Goal: Information Seeking & Learning: Learn about a topic

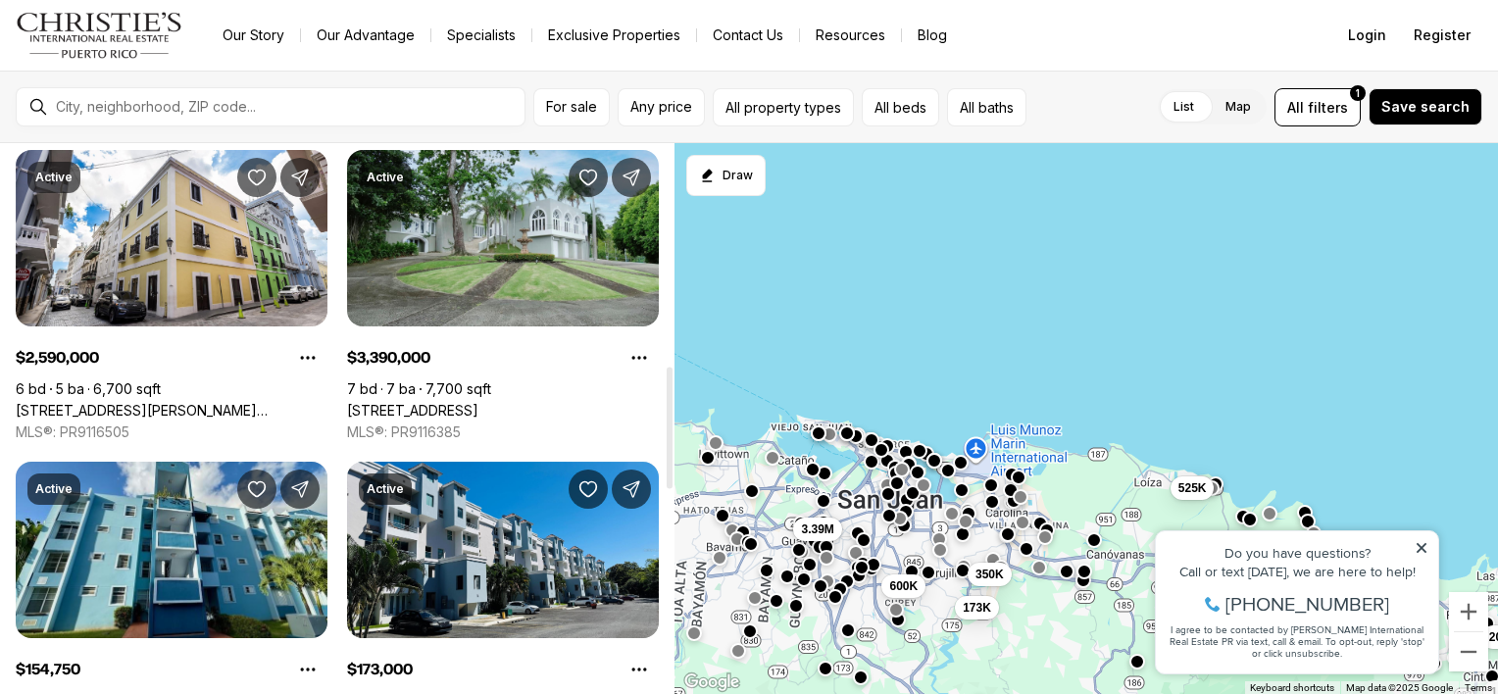
scroll to position [1006, 0]
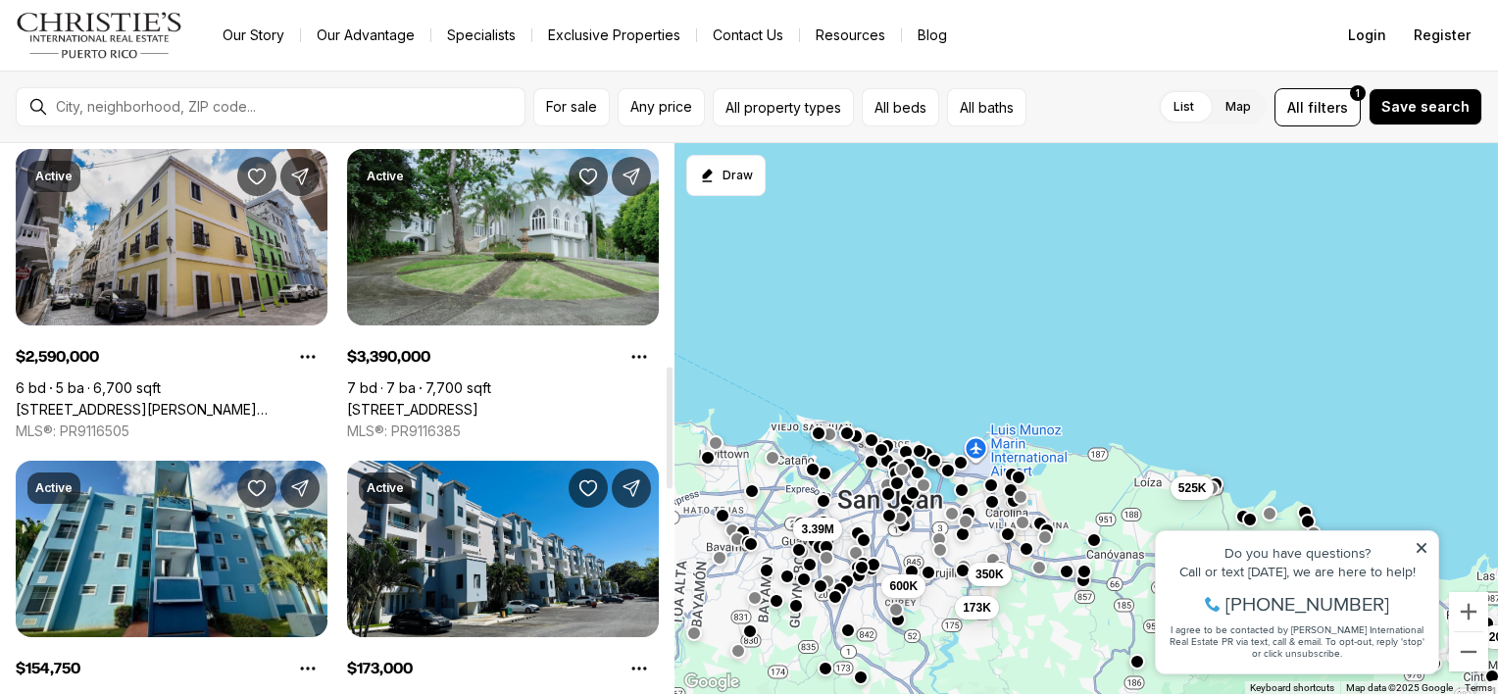
click at [200, 401] on link "152 CALLE LUNA, SAN JUAN PR, 00901" at bounding box center [172, 410] width 312 height 18
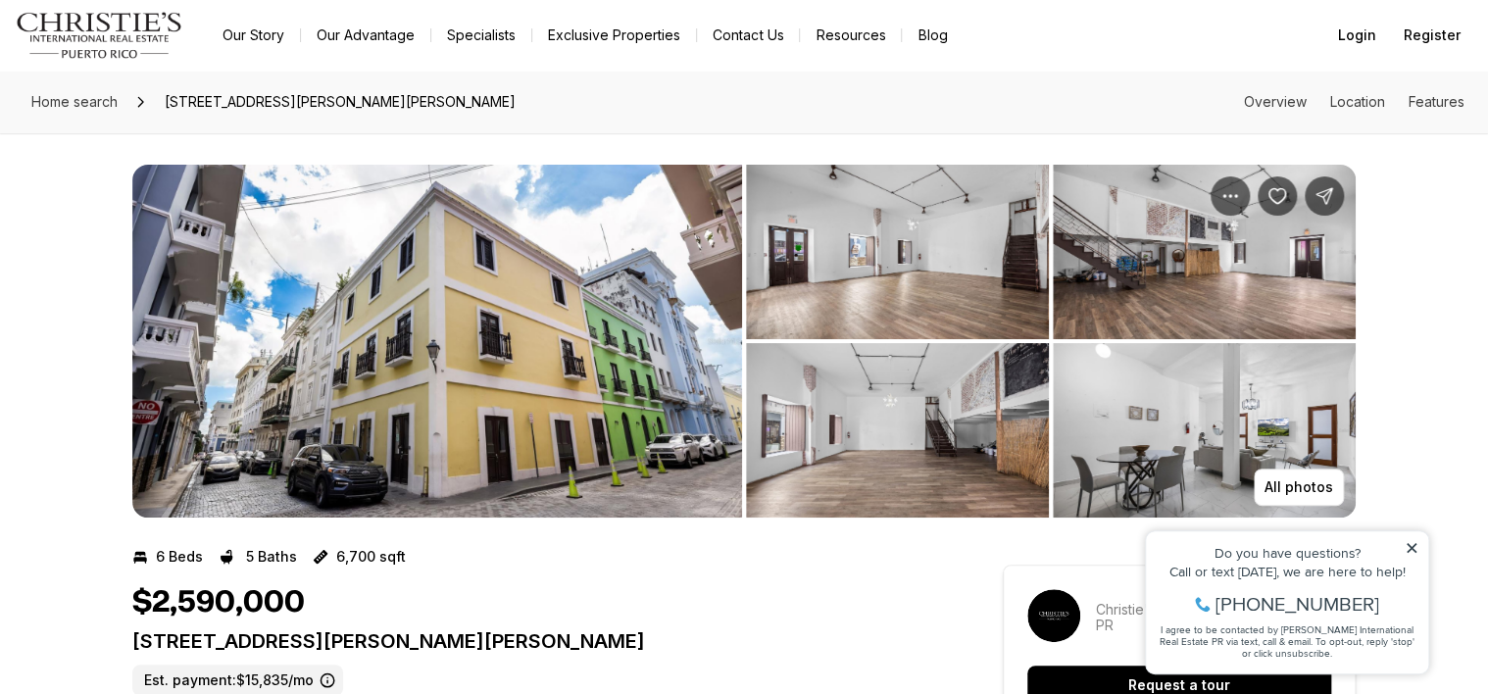
click at [1411, 547] on icon at bounding box center [1412, 548] width 10 height 10
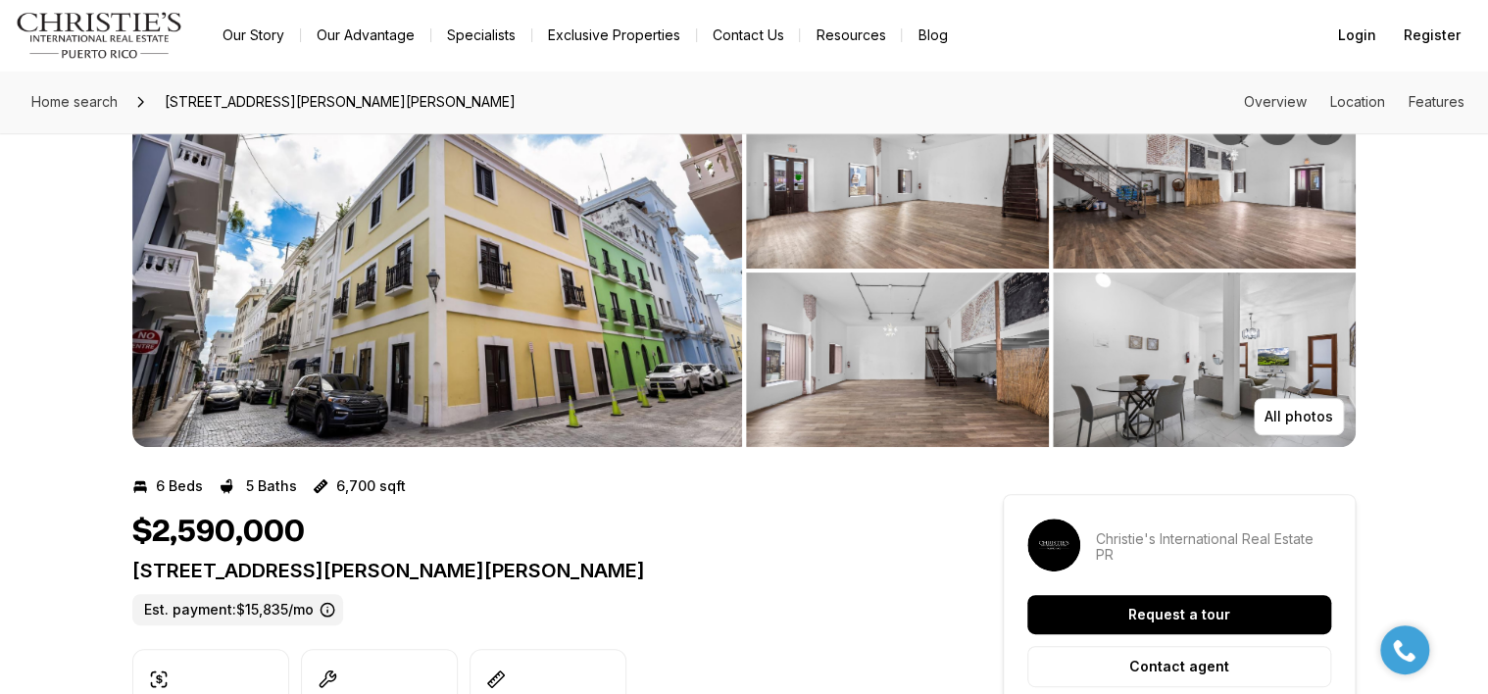
scroll to position [70, 0]
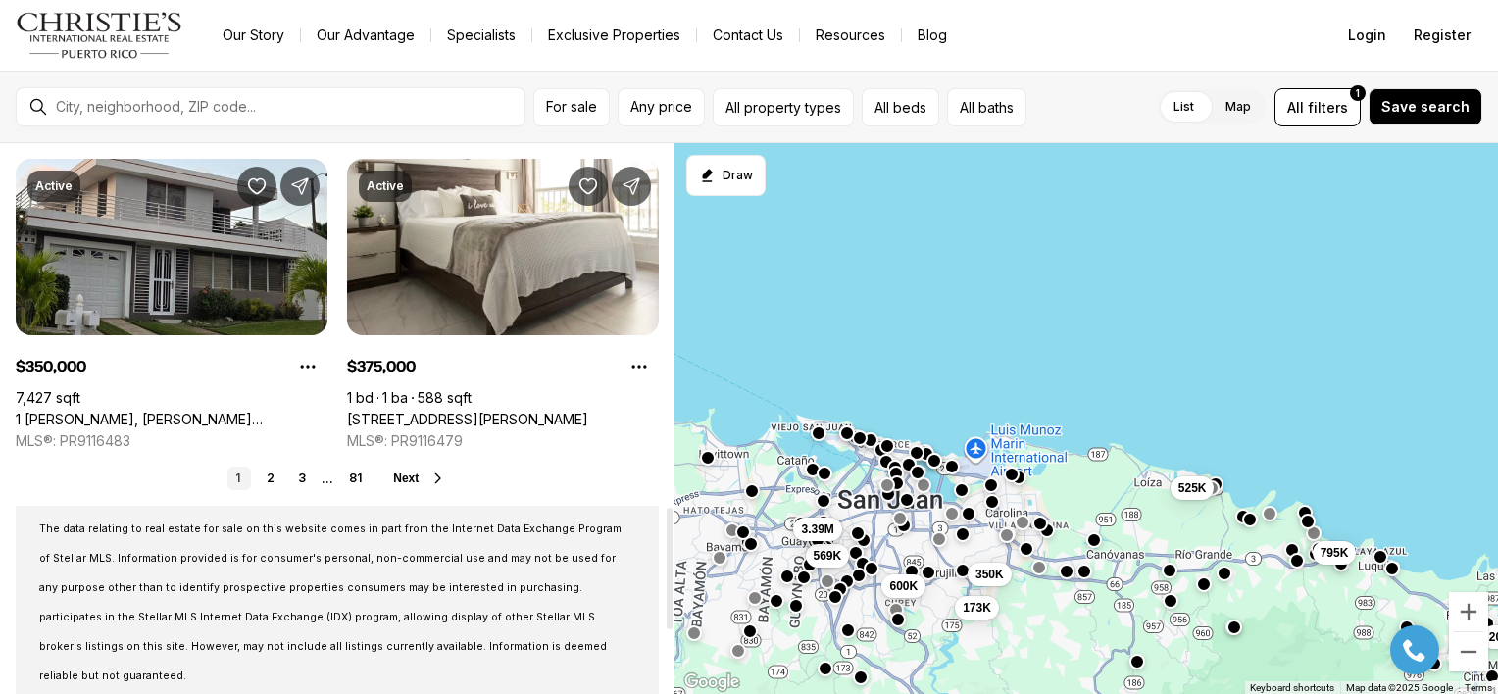
scroll to position [1645, 0]
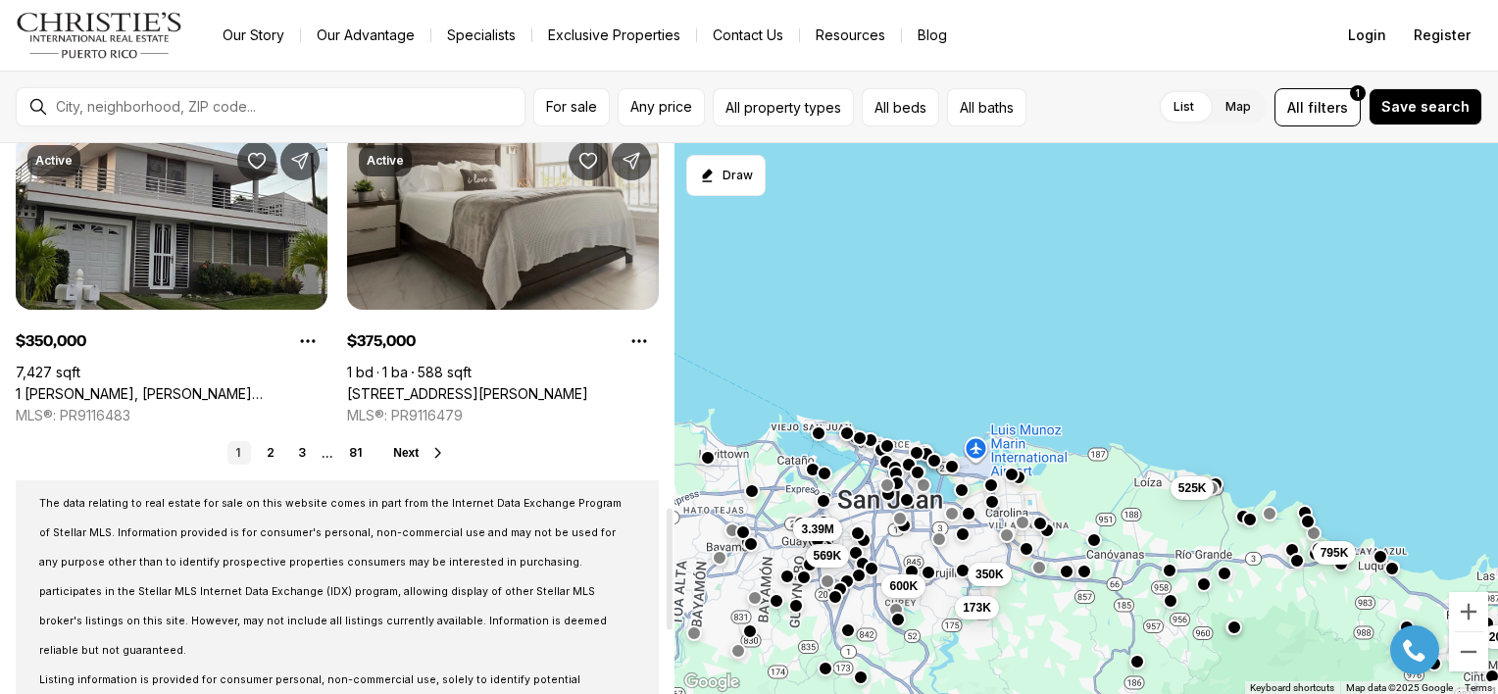
click at [421, 385] on link "[STREET_ADDRESS][PERSON_NAME]" at bounding box center [467, 394] width 241 height 18
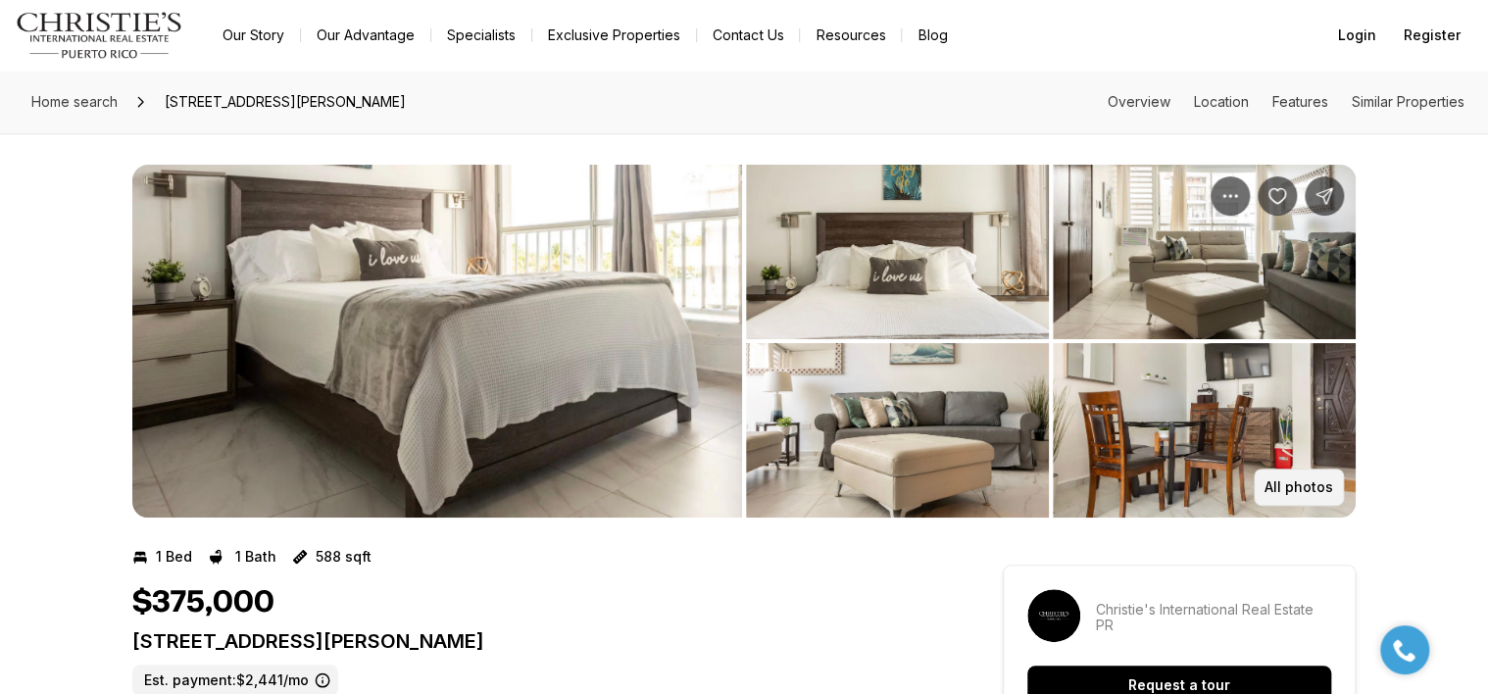
click at [1283, 484] on p "All photos" at bounding box center [1299, 487] width 69 height 16
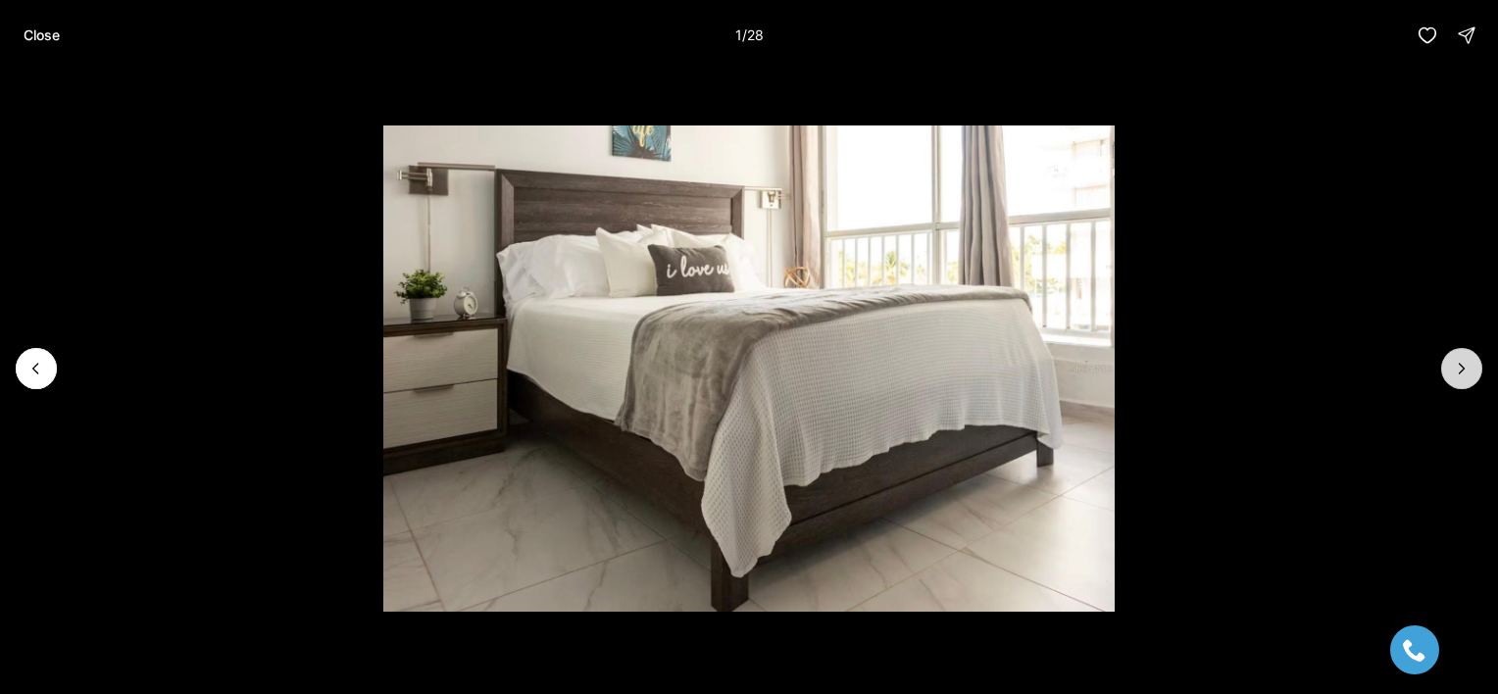
click at [1455, 378] on button "Next slide" at bounding box center [1461, 368] width 41 height 41
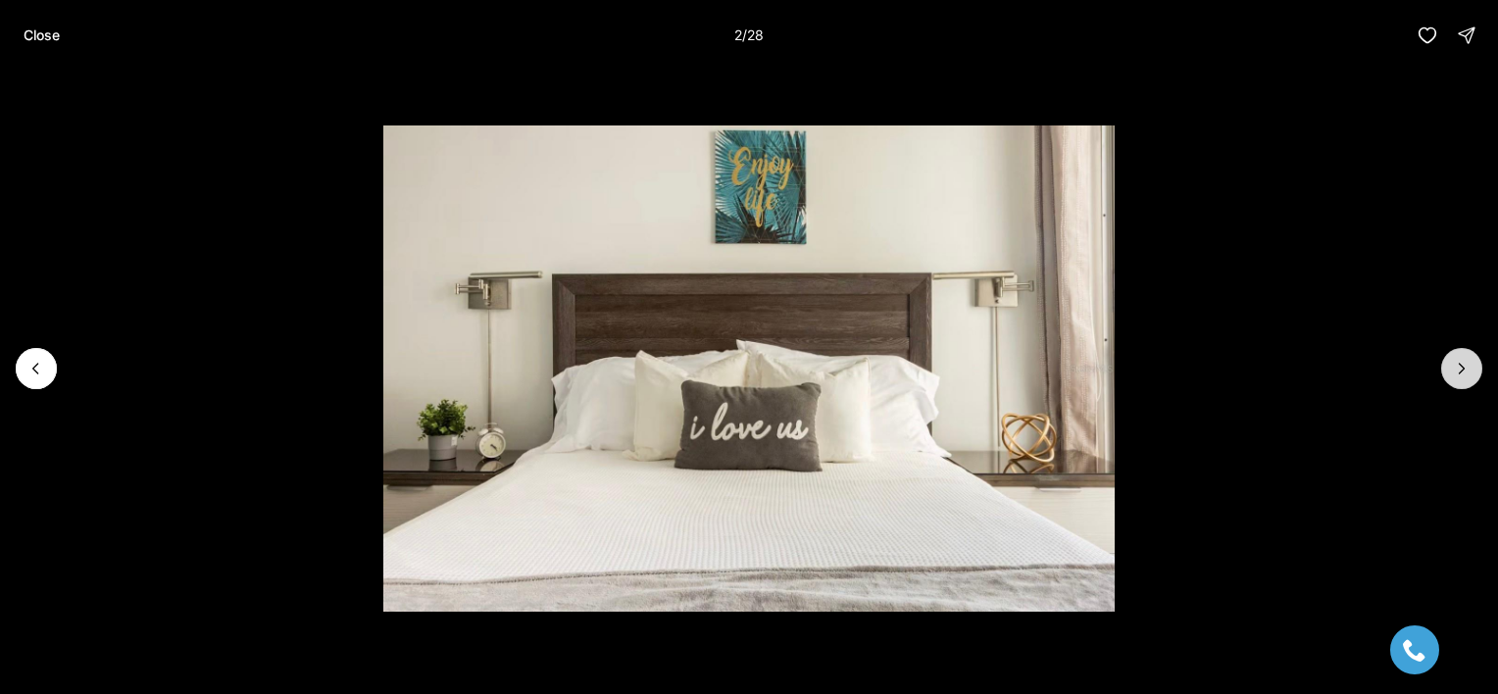
click at [1455, 378] on button "Next slide" at bounding box center [1461, 368] width 41 height 41
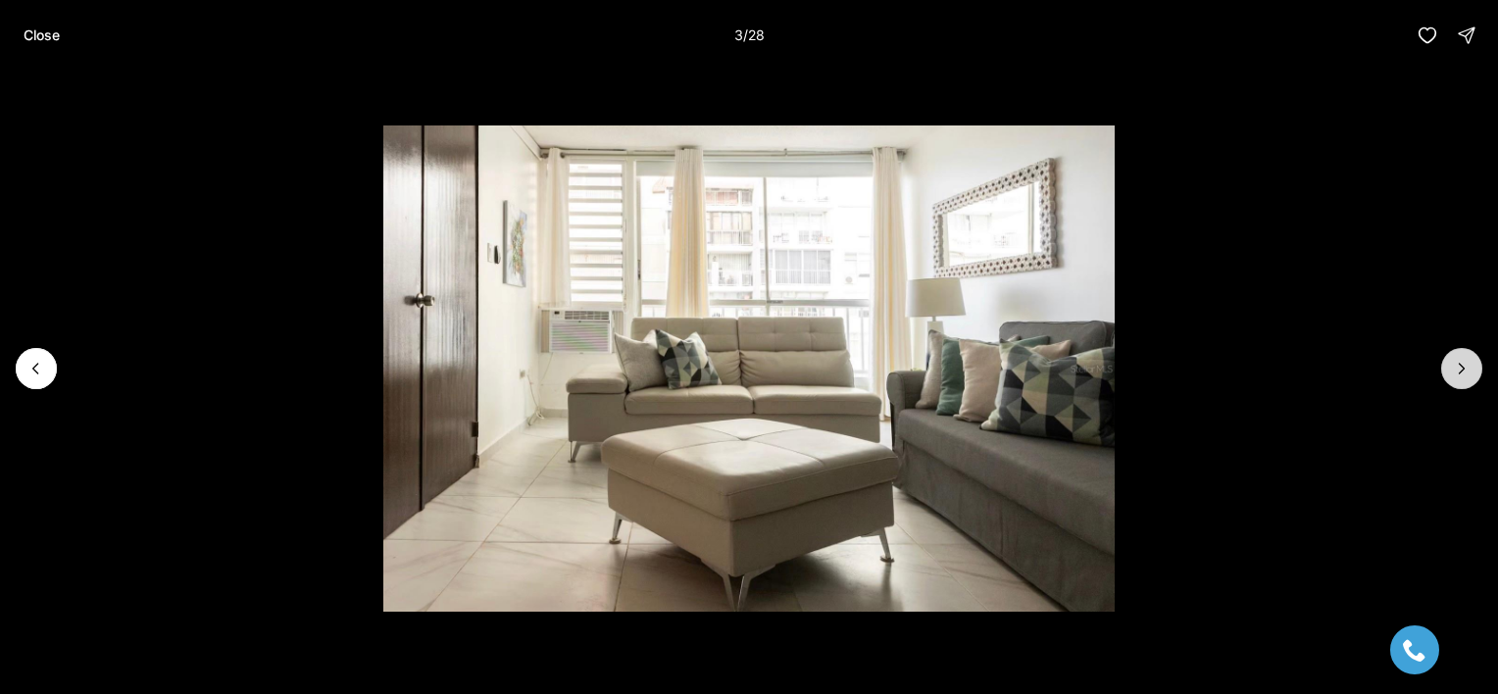
click at [1455, 378] on button "Next slide" at bounding box center [1461, 368] width 41 height 41
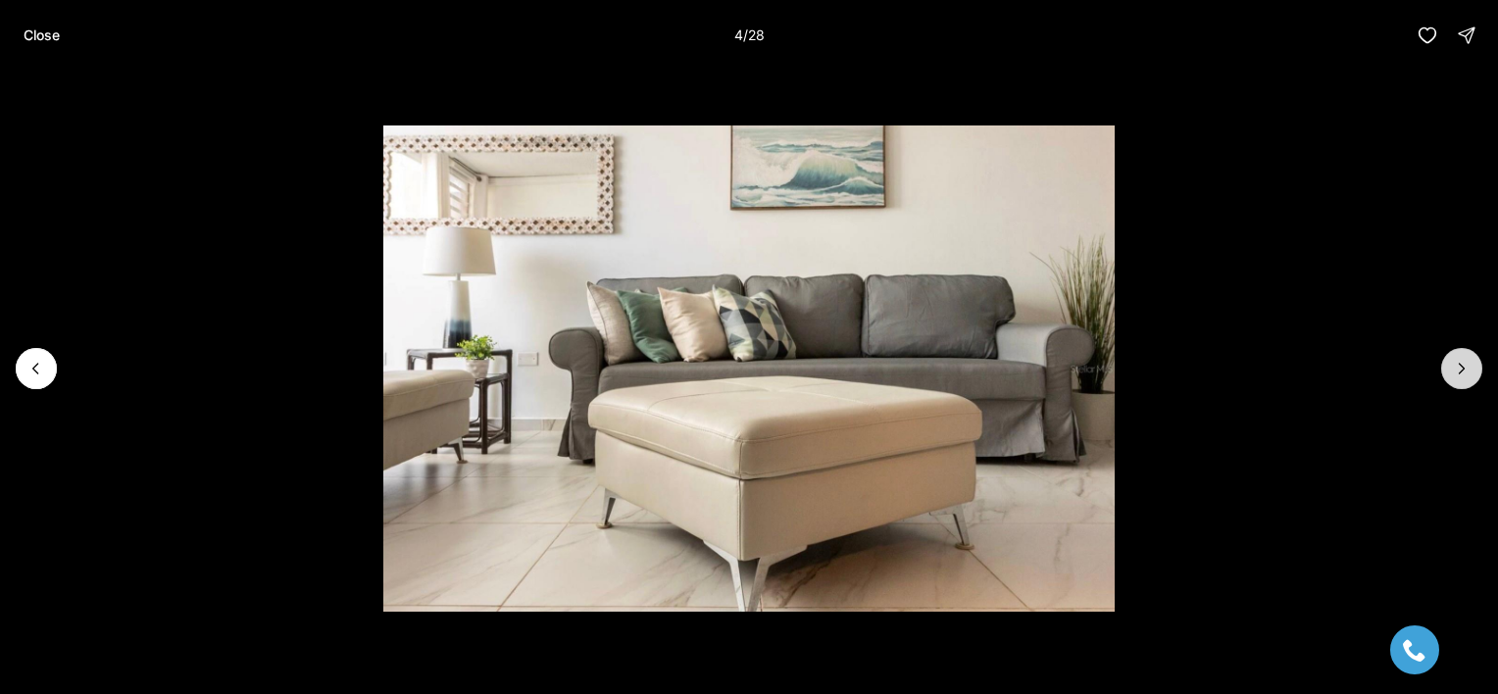
click at [1455, 378] on button "Next slide" at bounding box center [1461, 368] width 41 height 41
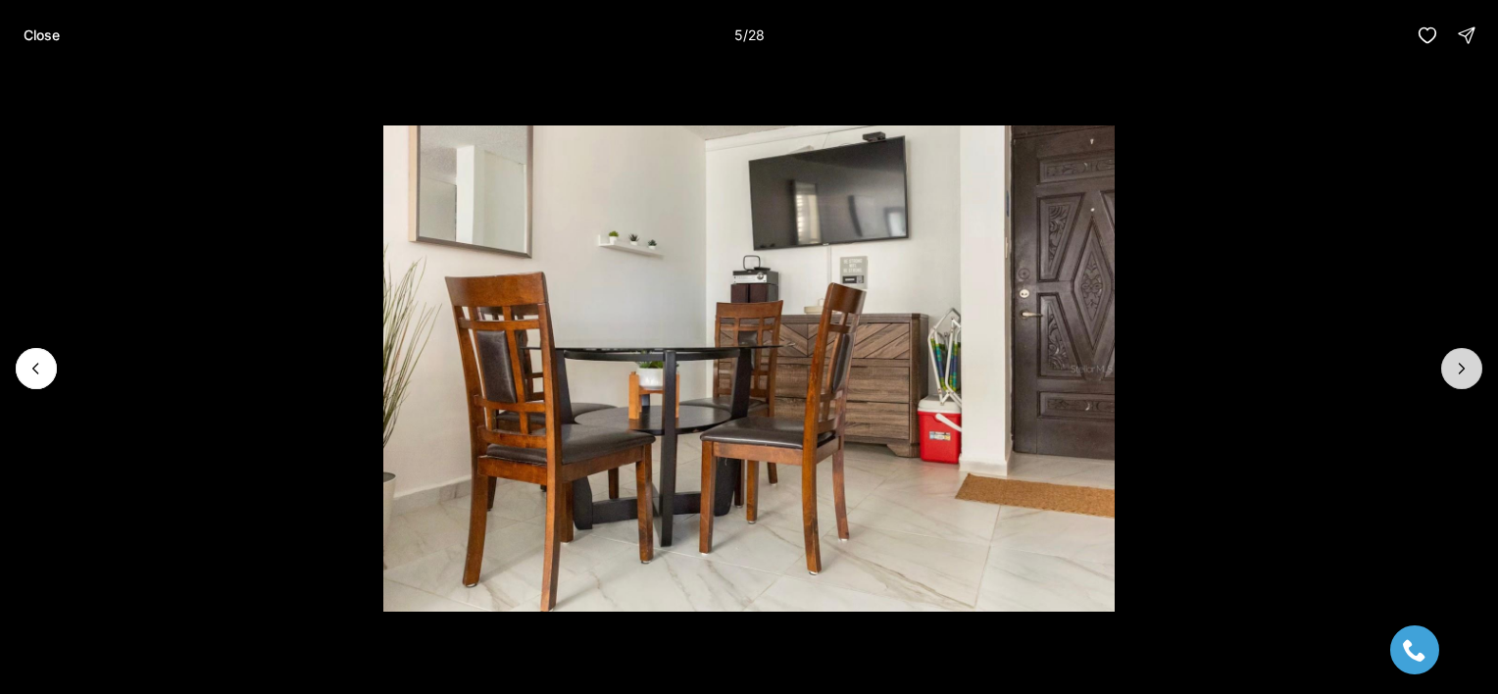
click at [1455, 378] on button "Next slide" at bounding box center [1461, 368] width 41 height 41
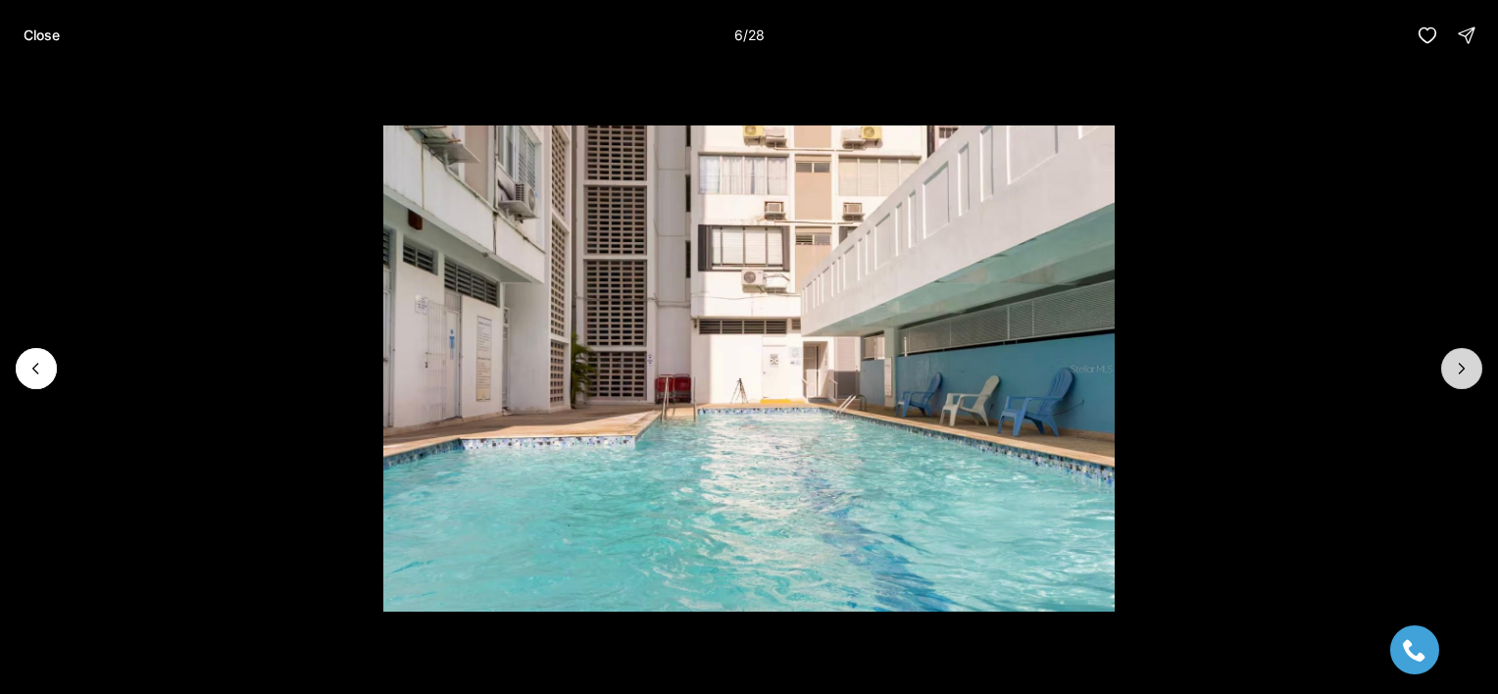
click at [1455, 378] on button "Next slide" at bounding box center [1461, 368] width 41 height 41
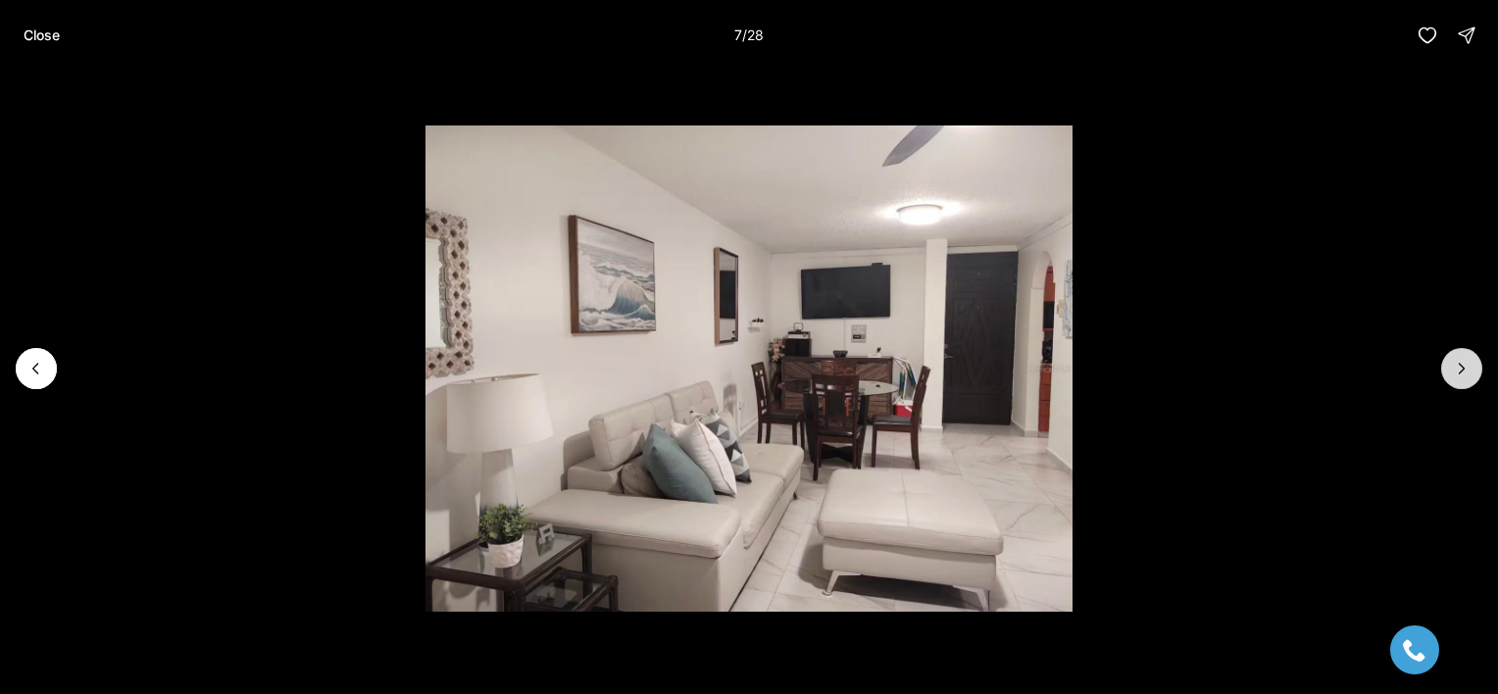
click at [1455, 378] on button "Next slide" at bounding box center [1461, 368] width 41 height 41
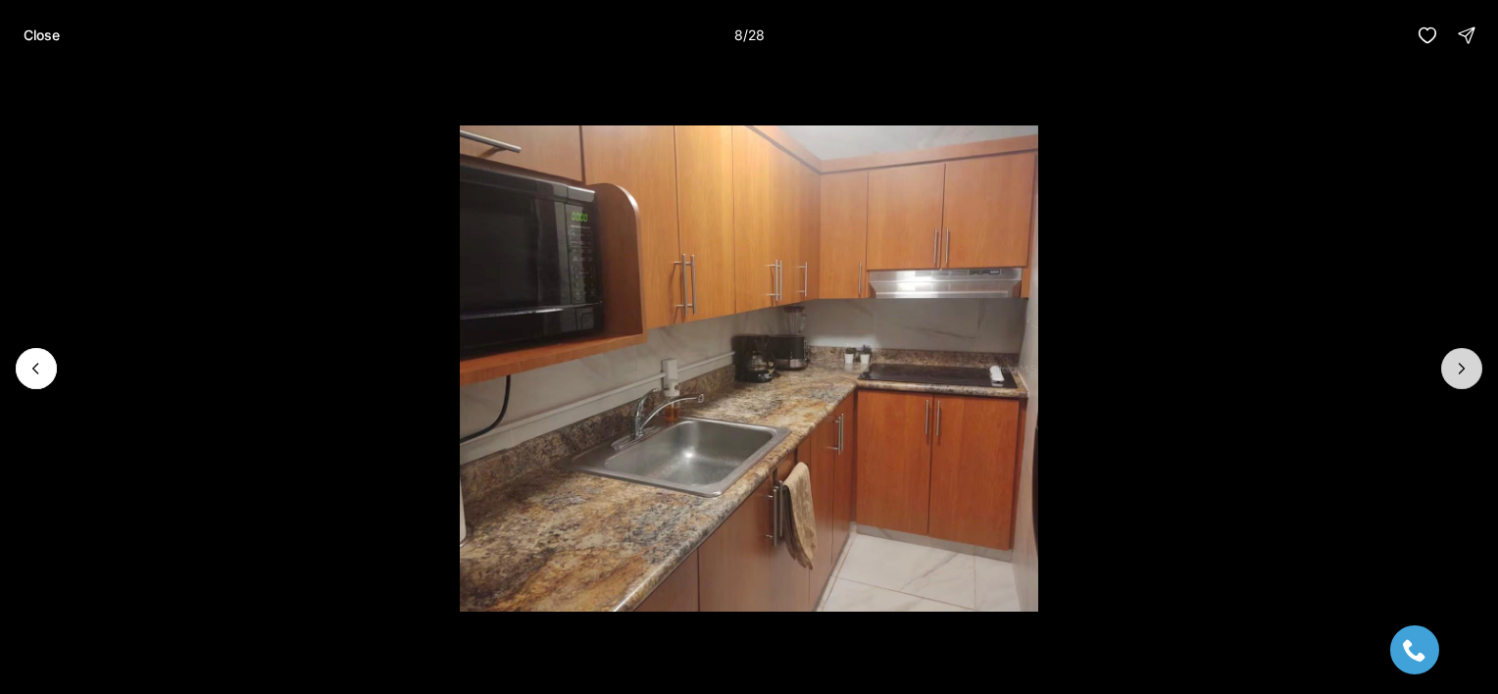
click at [1455, 378] on button "Next slide" at bounding box center [1461, 368] width 41 height 41
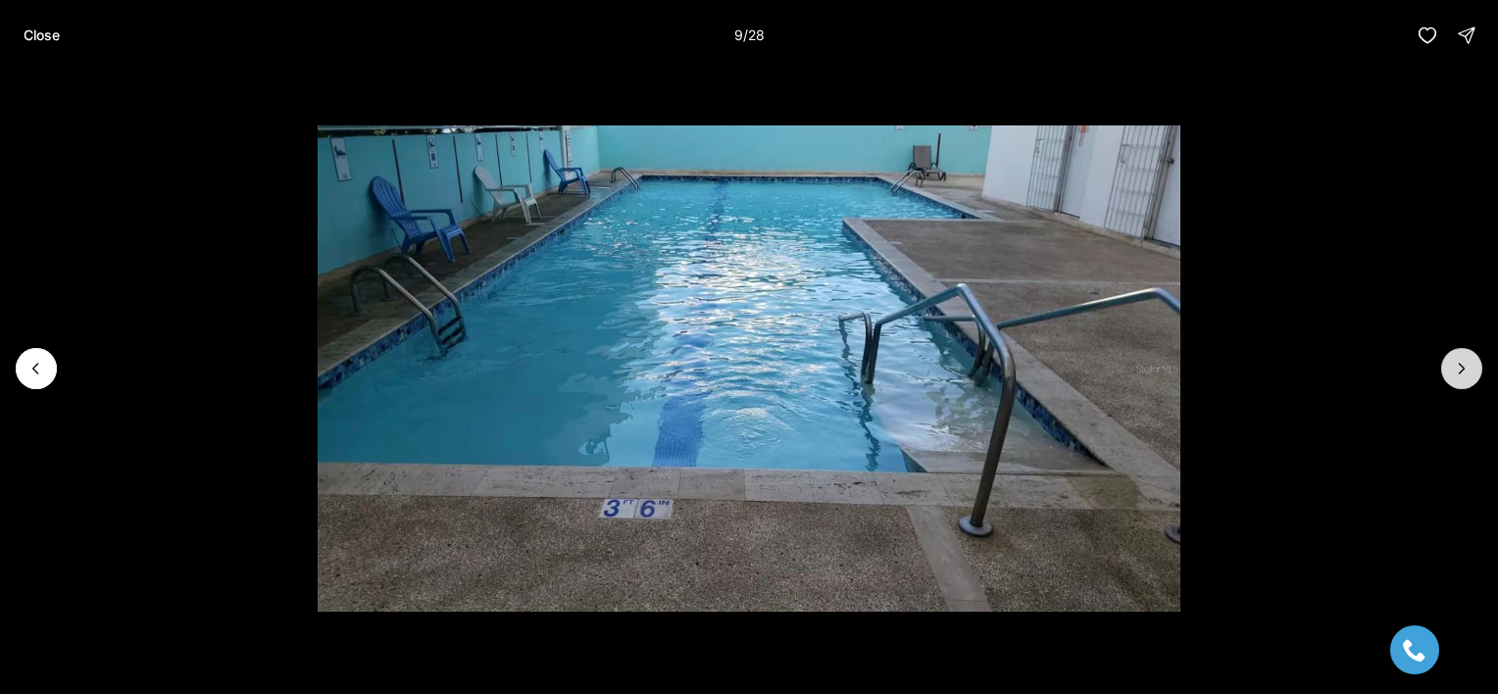
click at [1455, 378] on button "Next slide" at bounding box center [1461, 368] width 41 height 41
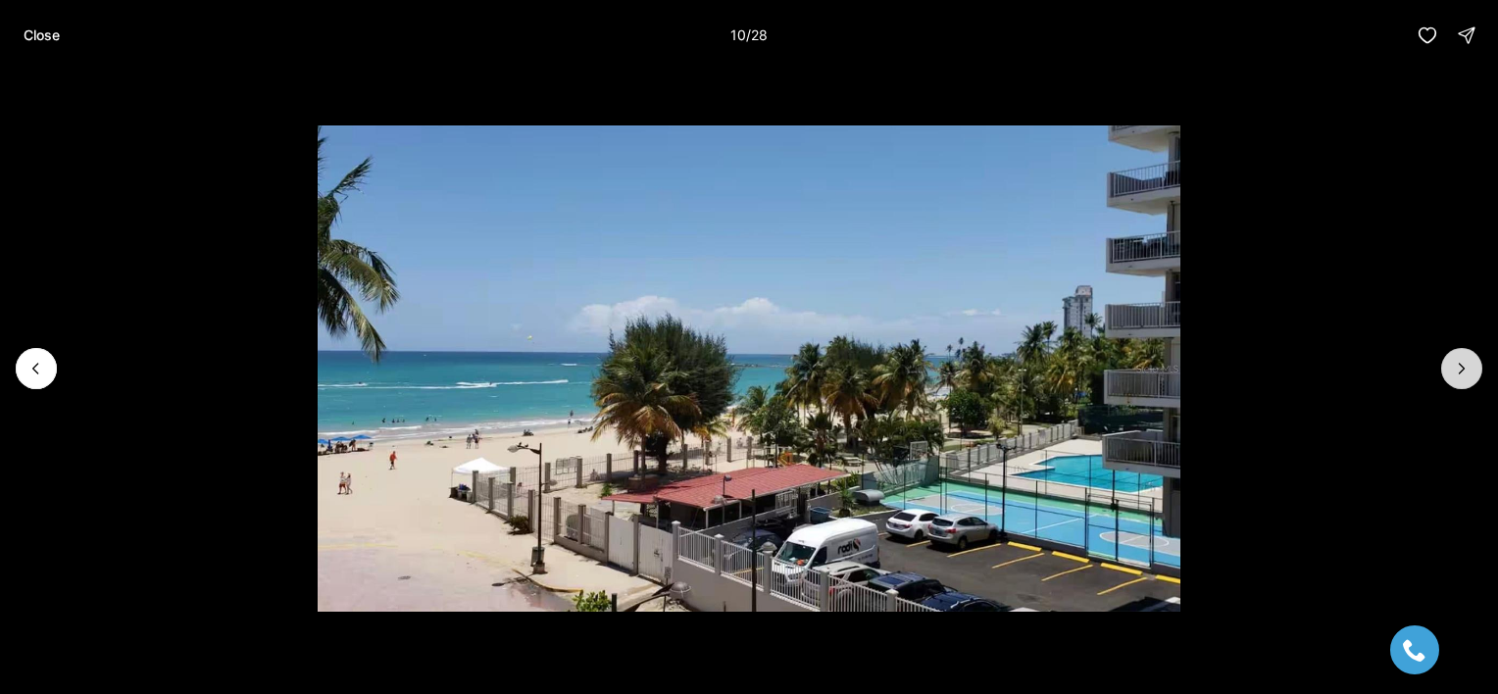
click at [1455, 378] on button "Next slide" at bounding box center [1461, 368] width 41 height 41
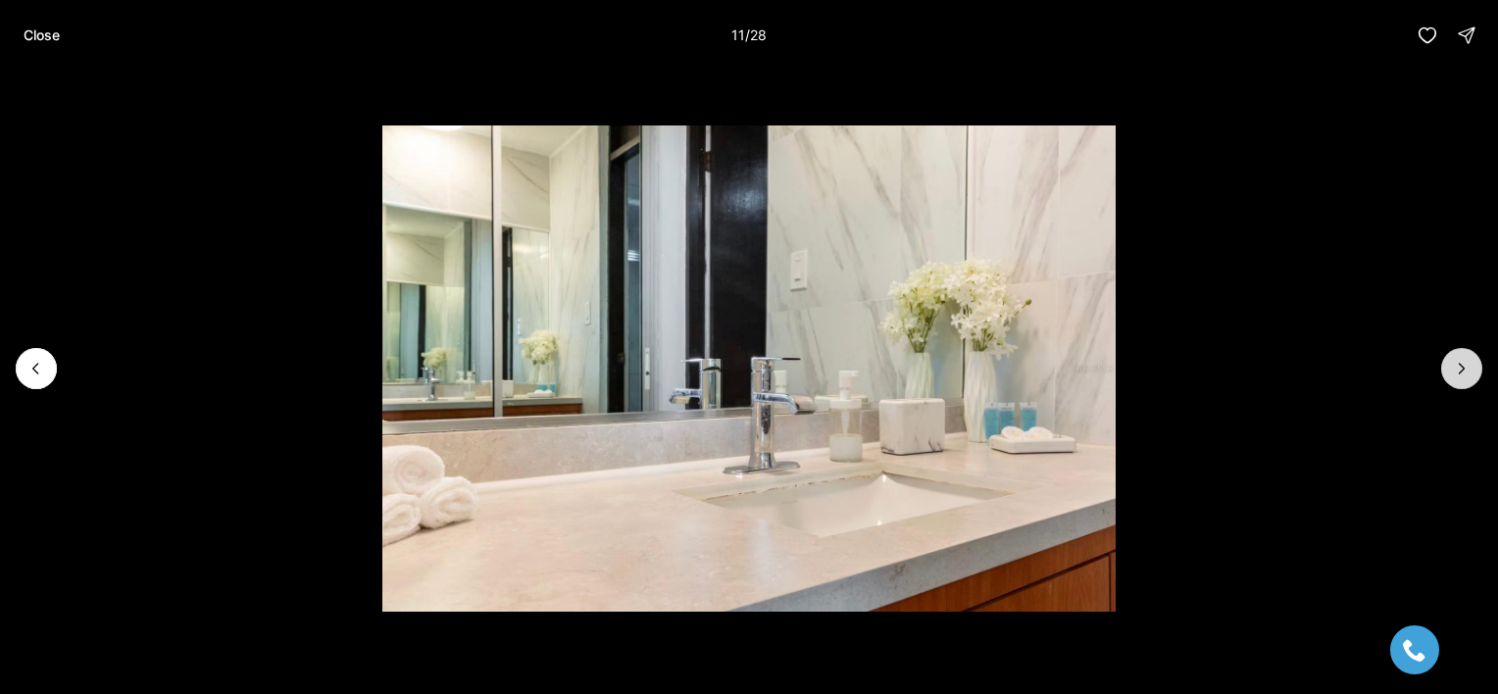
click at [1455, 378] on button "Next slide" at bounding box center [1461, 368] width 41 height 41
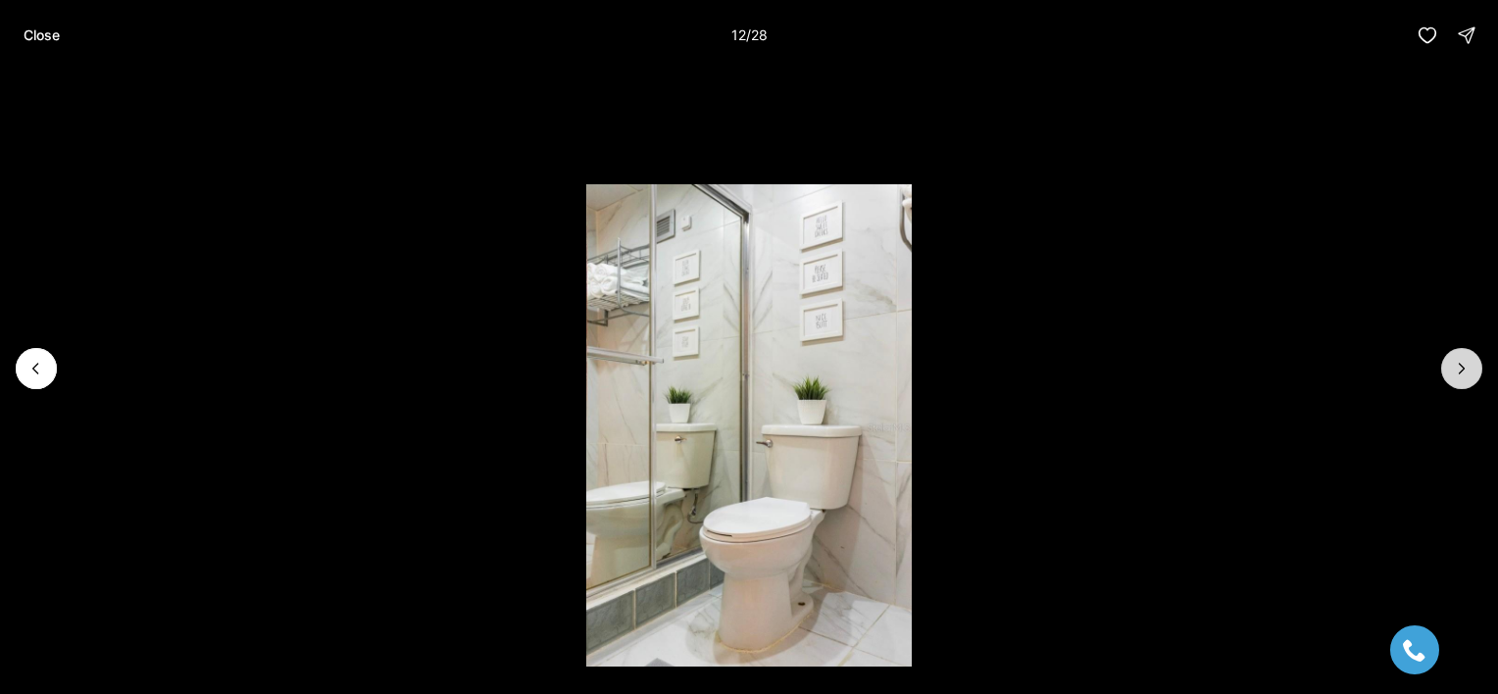
click at [1455, 378] on button "Next slide" at bounding box center [1461, 368] width 41 height 41
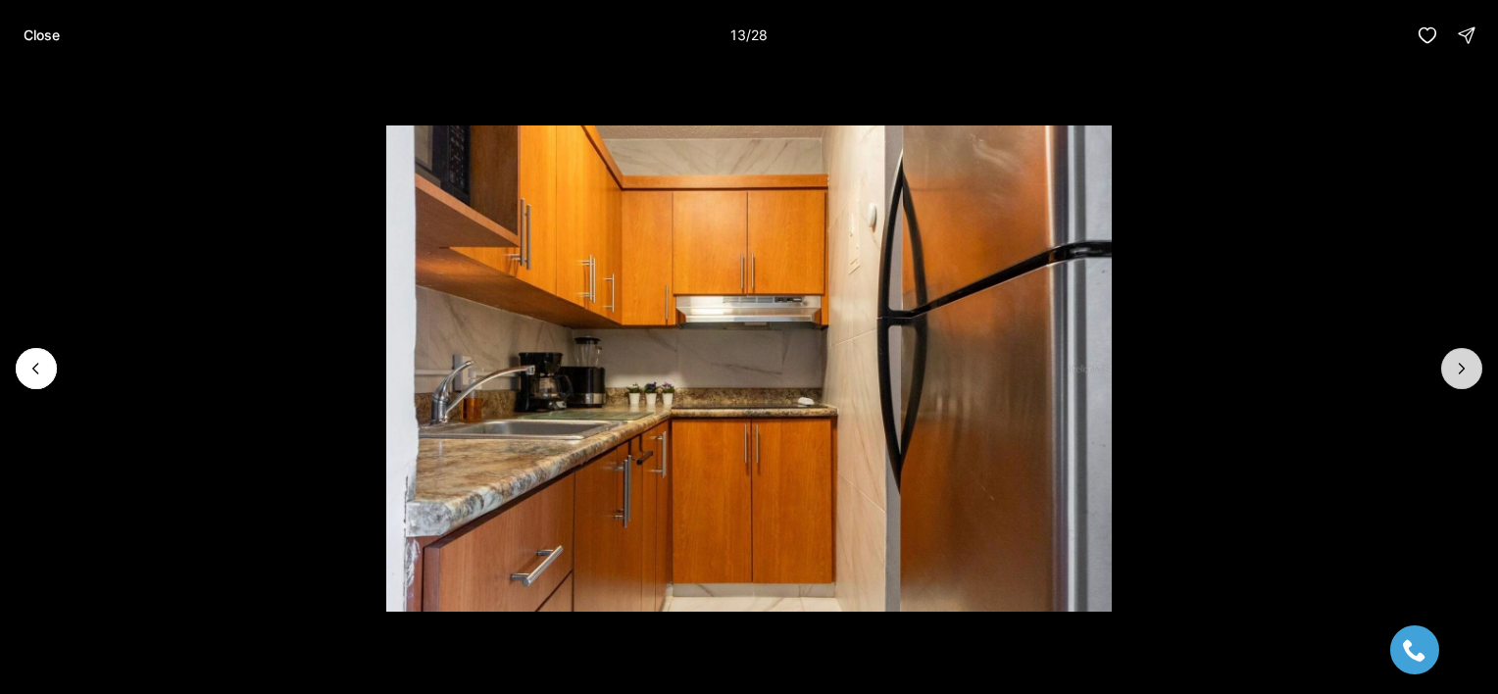
click at [1455, 378] on button "Next slide" at bounding box center [1461, 368] width 41 height 41
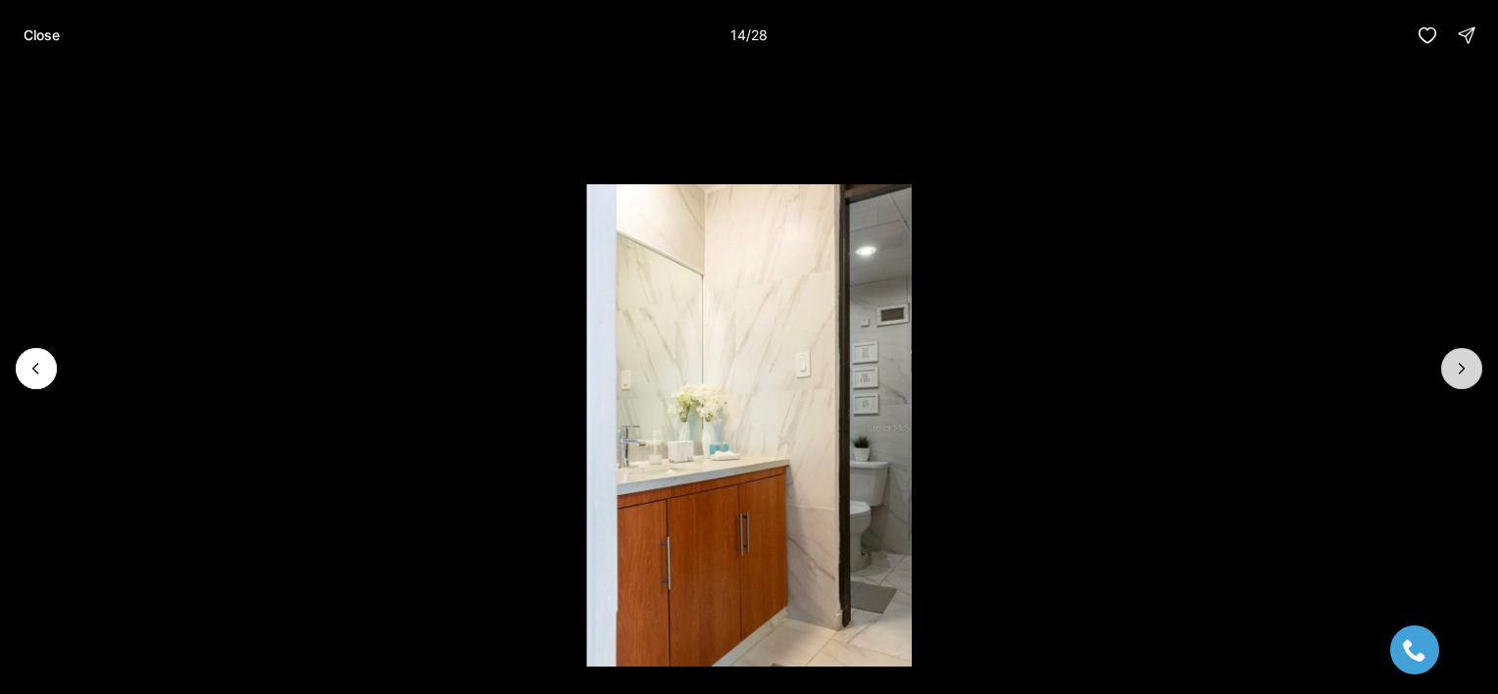
click at [1455, 378] on button "Next slide" at bounding box center [1461, 368] width 41 height 41
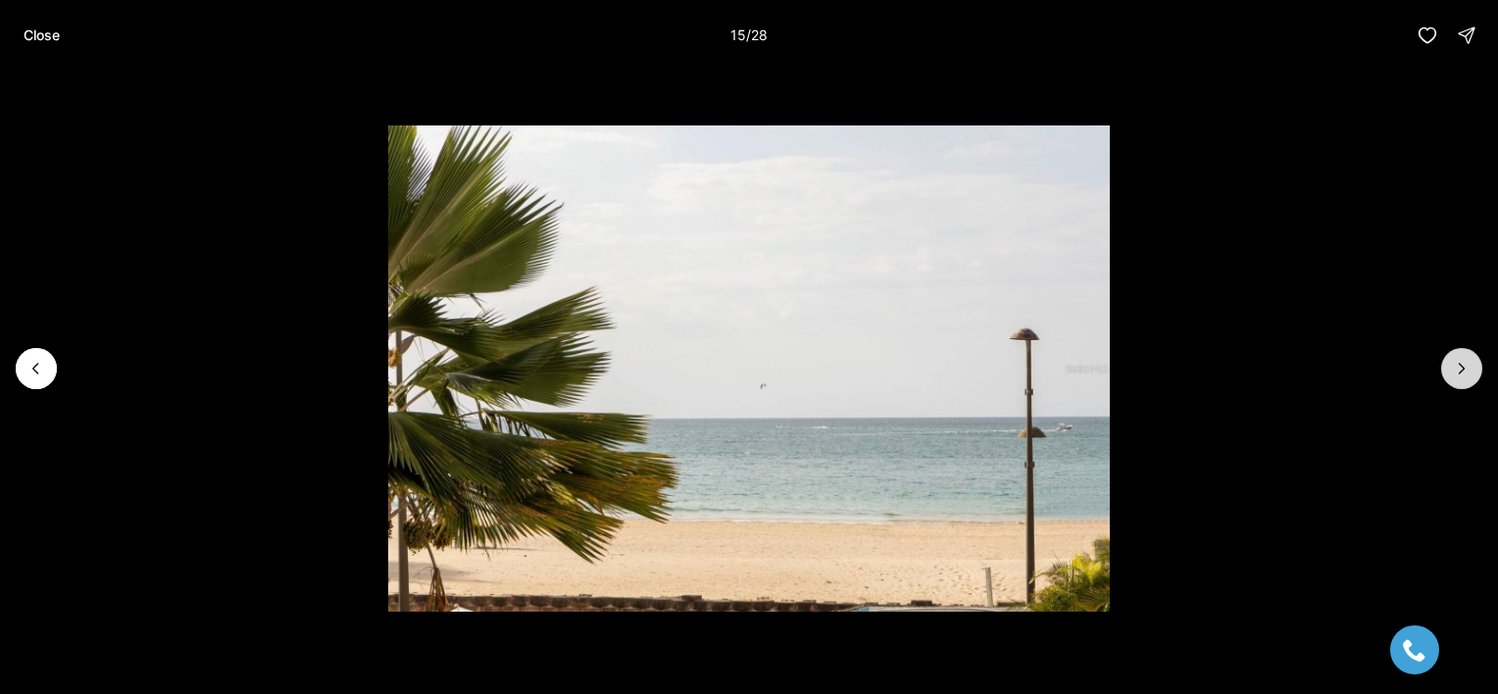
click at [1455, 378] on button "Next slide" at bounding box center [1461, 368] width 41 height 41
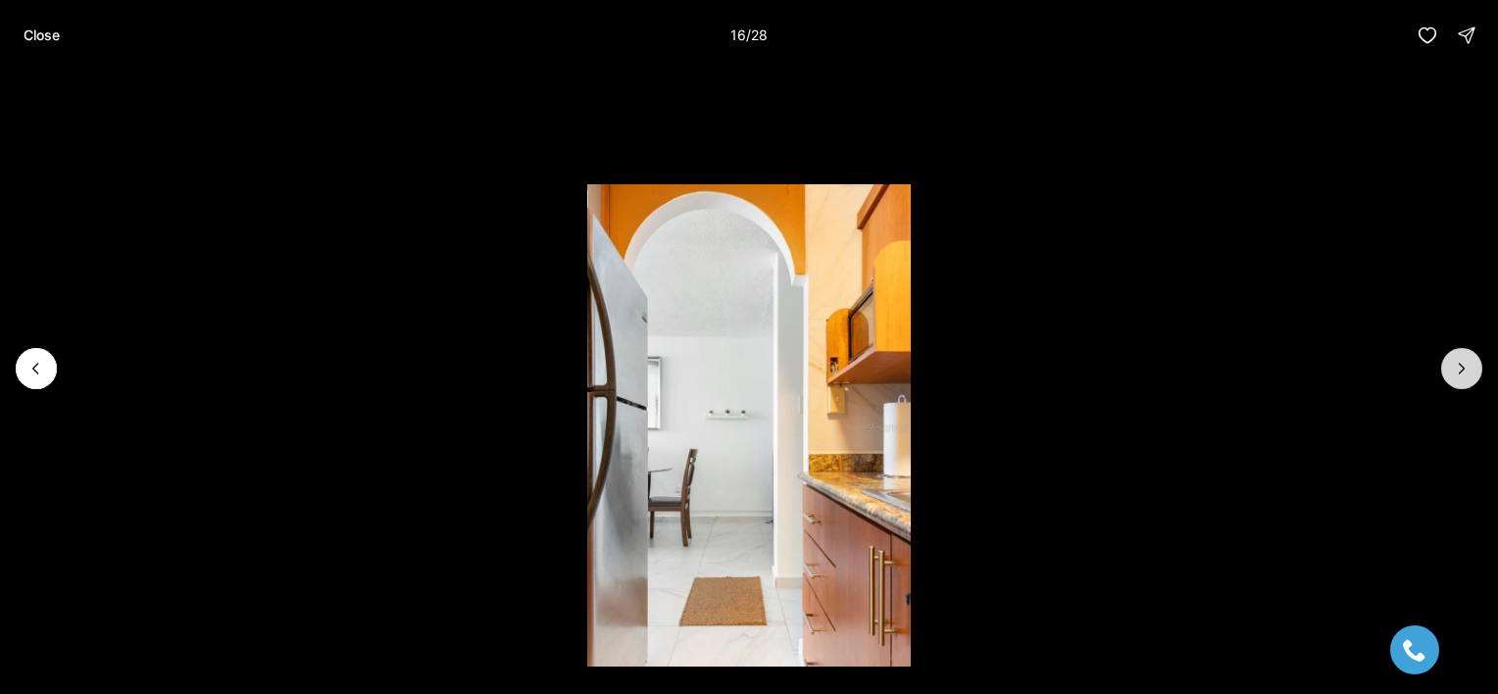
click at [1455, 378] on button "Next slide" at bounding box center [1461, 368] width 41 height 41
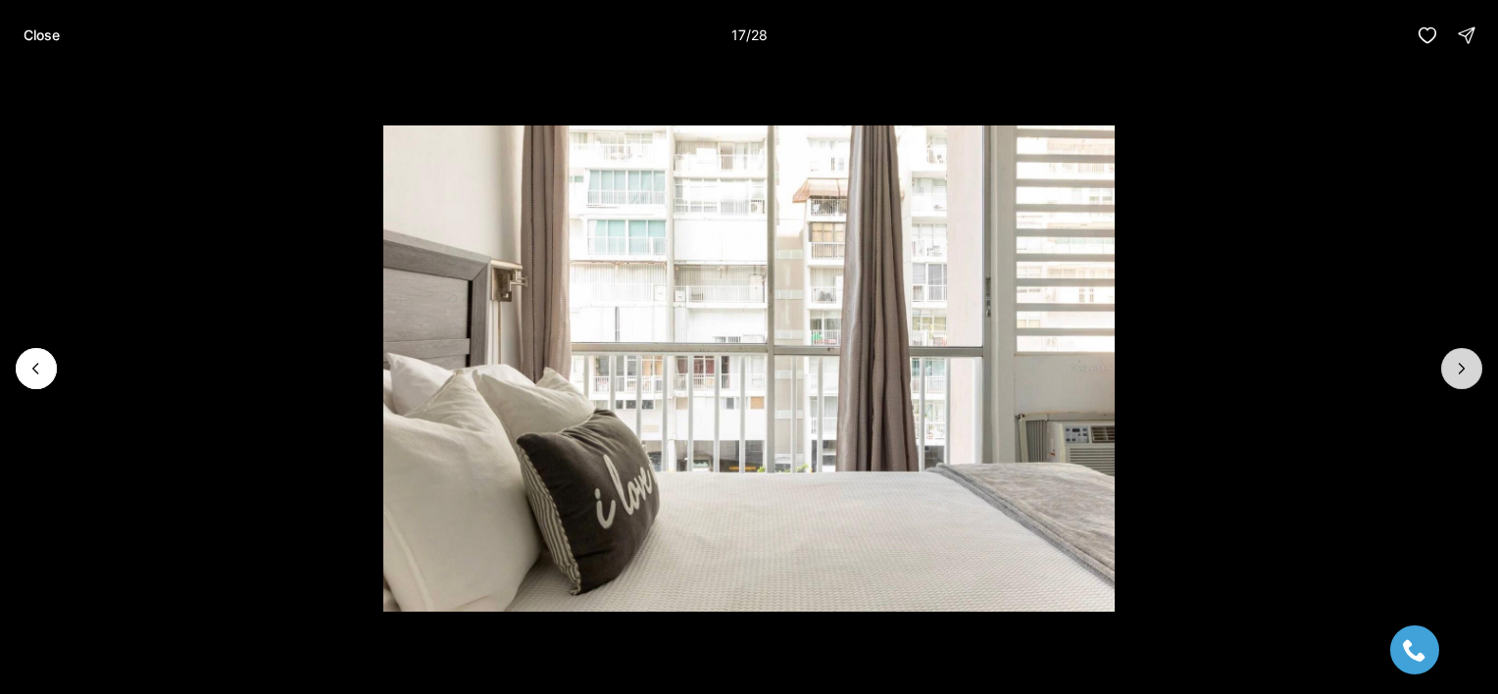
click at [1455, 378] on button "Next slide" at bounding box center [1461, 368] width 41 height 41
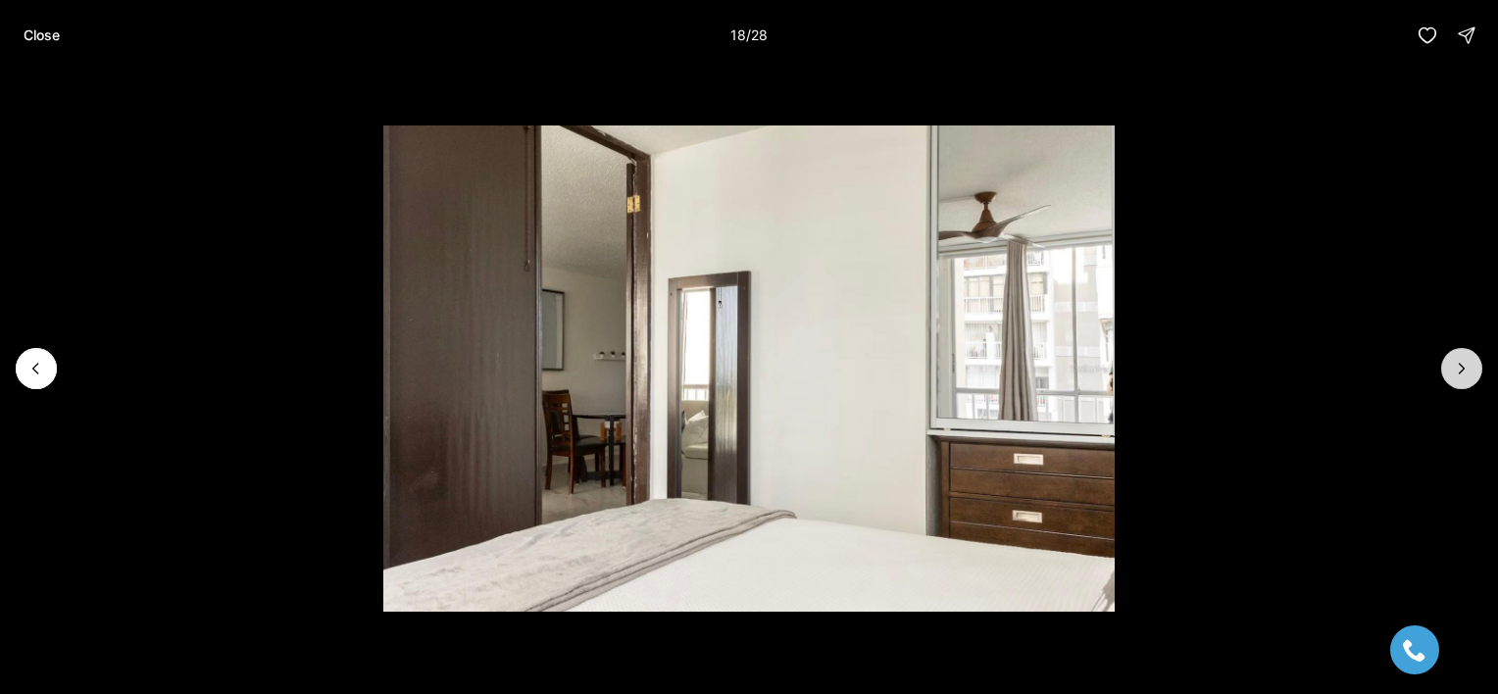
click at [1455, 378] on button "Next slide" at bounding box center [1461, 368] width 41 height 41
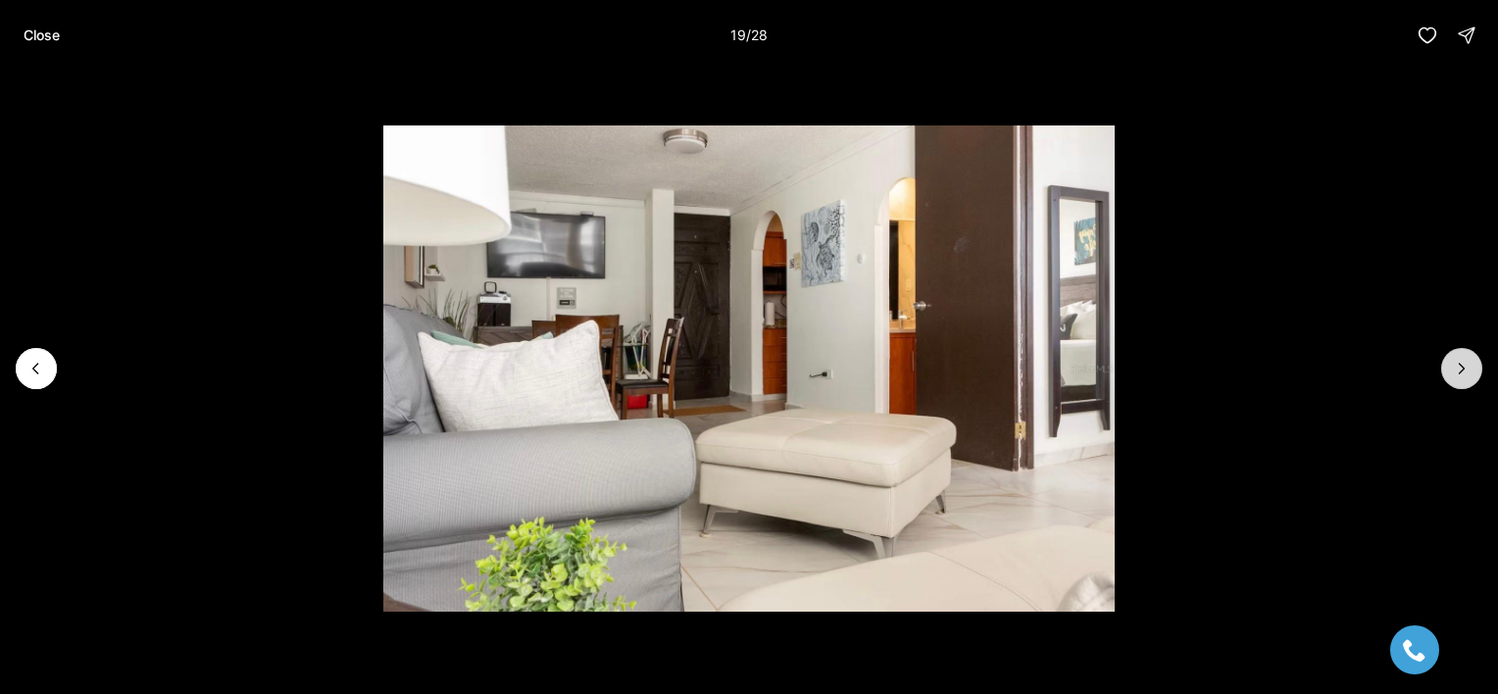
click at [1455, 378] on button "Next slide" at bounding box center [1461, 368] width 41 height 41
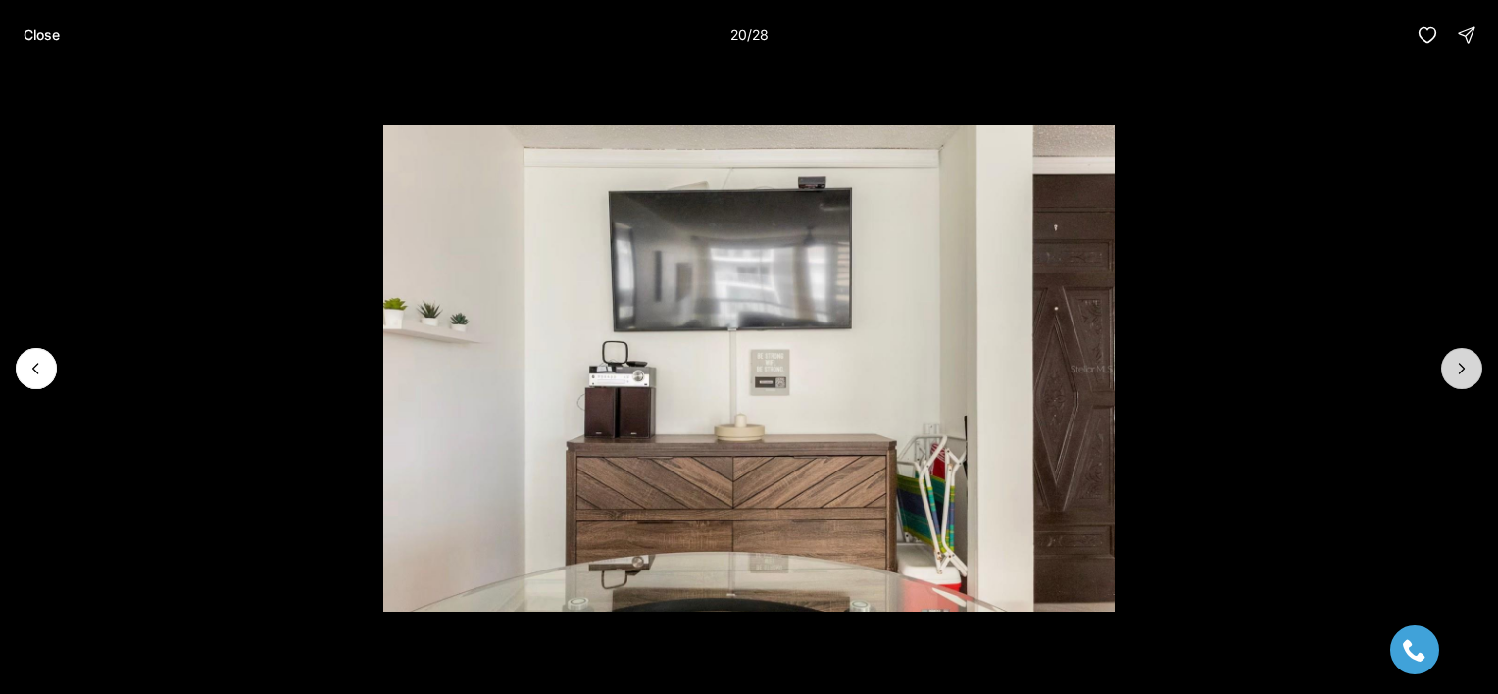
click at [1455, 378] on button "Next slide" at bounding box center [1461, 368] width 41 height 41
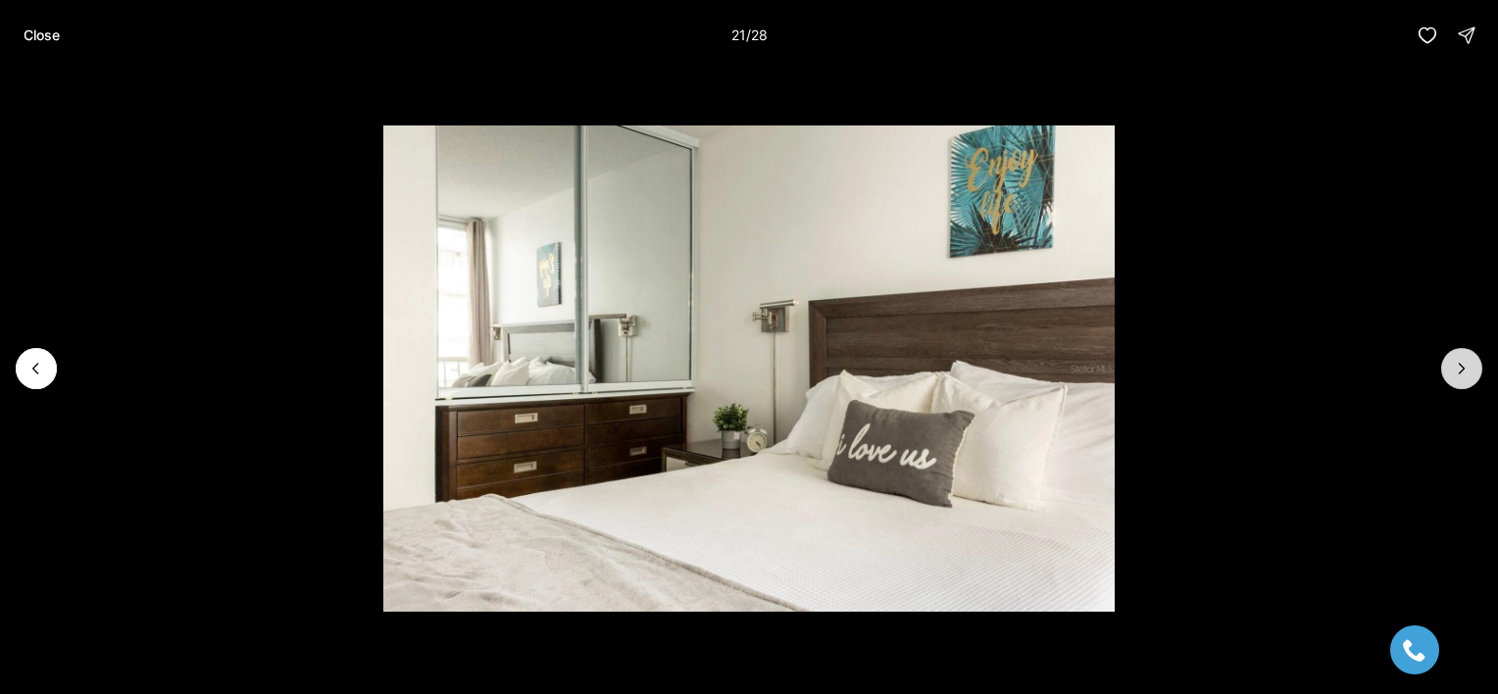
click at [1455, 378] on button "Next slide" at bounding box center [1461, 368] width 41 height 41
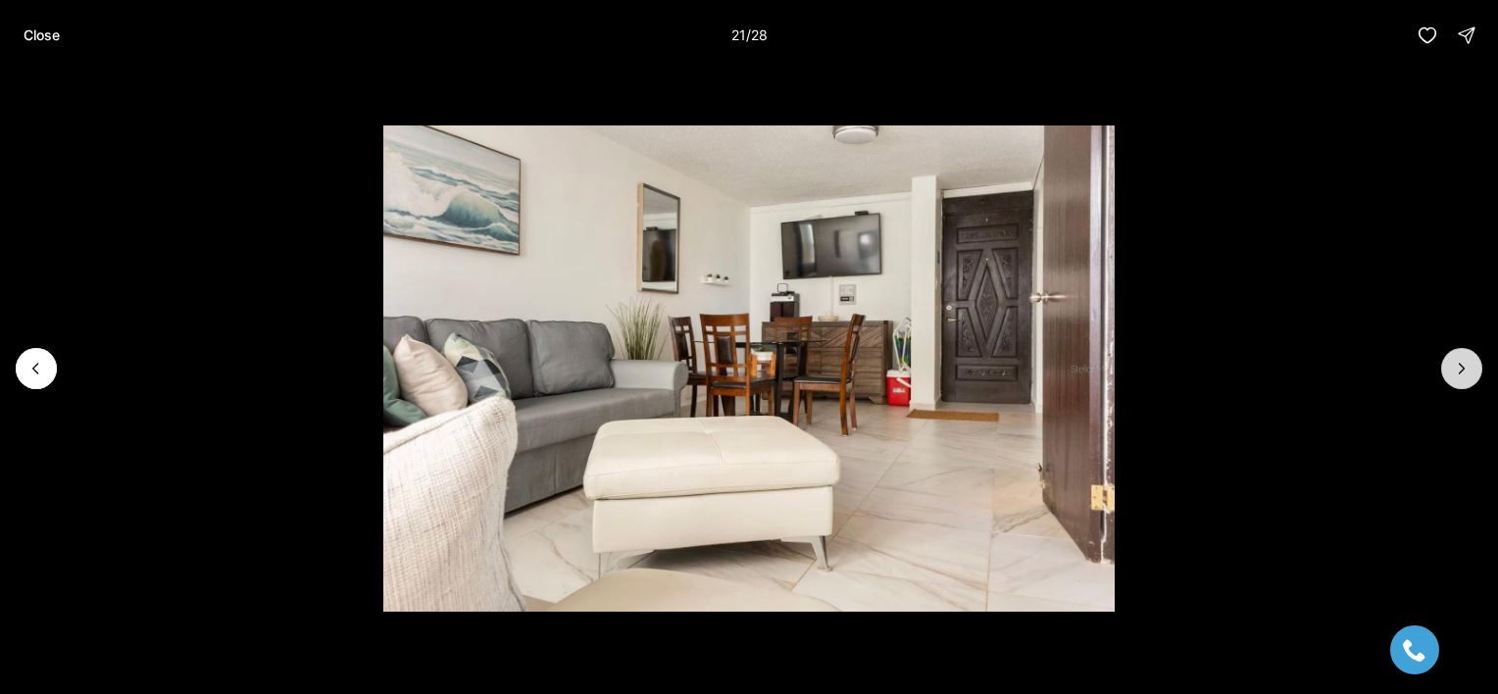
click at [1455, 378] on button "Next slide" at bounding box center [1461, 368] width 41 height 41
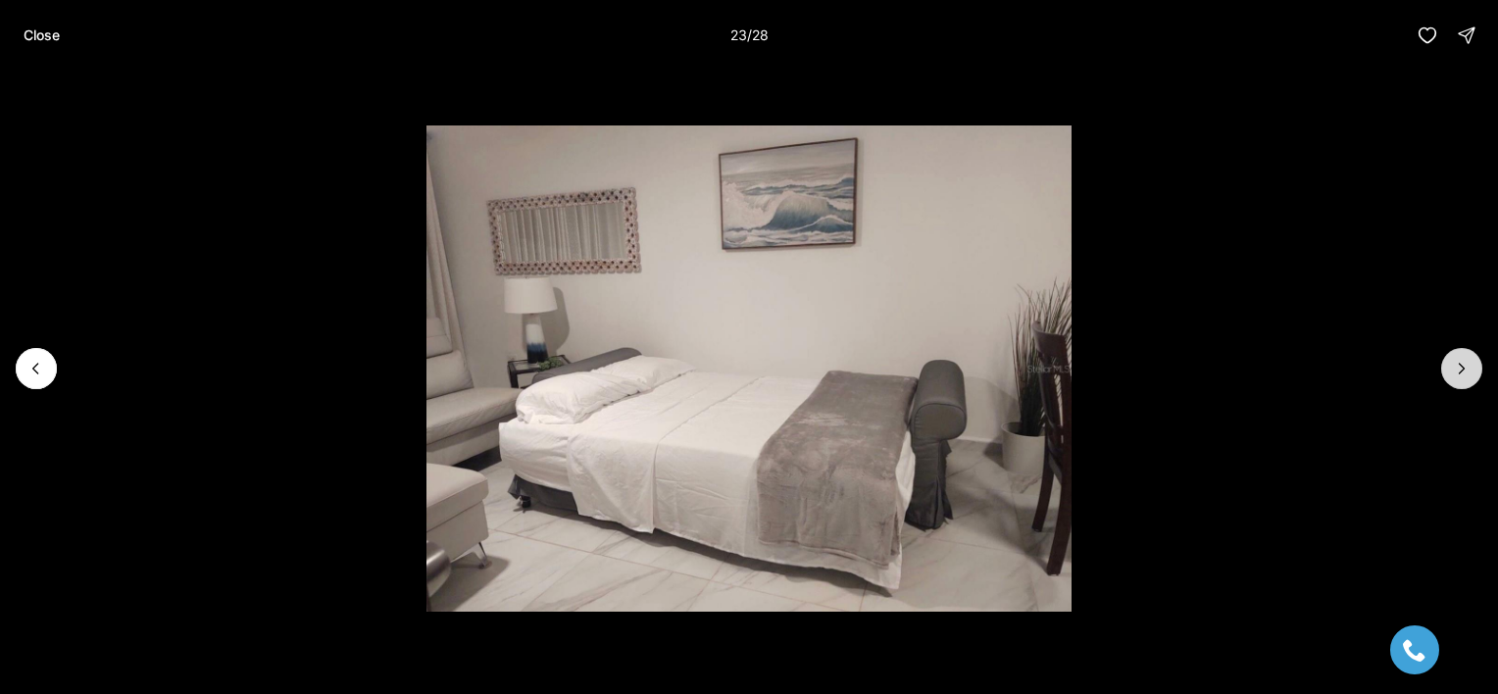
click at [1455, 378] on button "Next slide" at bounding box center [1461, 368] width 41 height 41
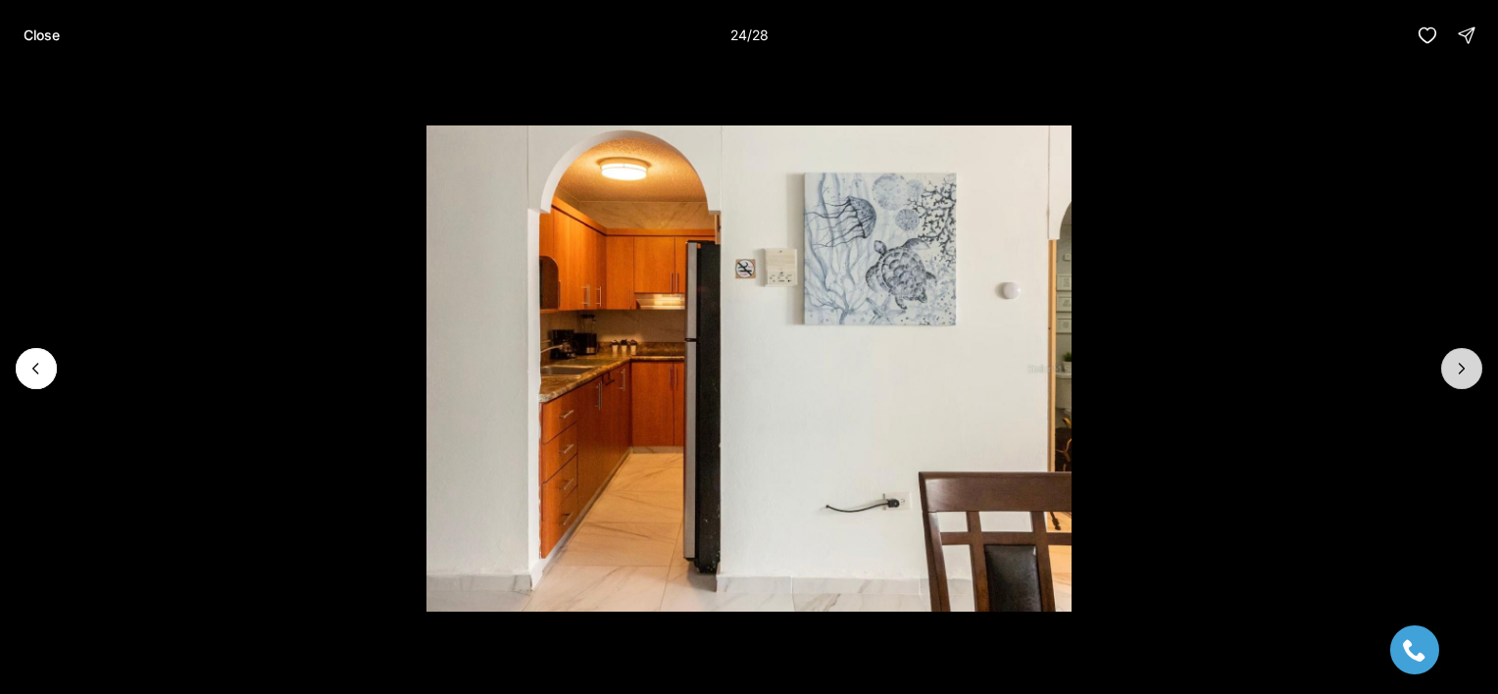
click at [1455, 378] on button "Next slide" at bounding box center [1461, 368] width 41 height 41
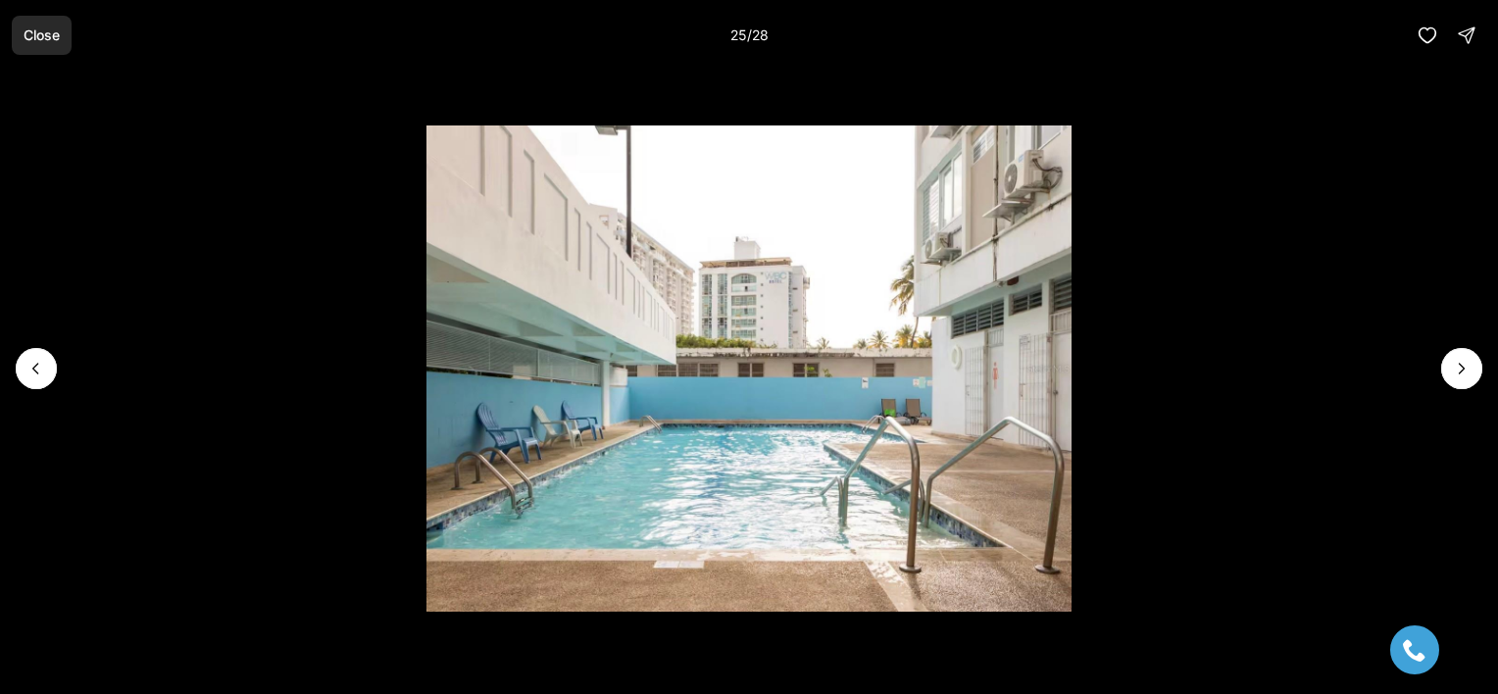
click at [40, 35] on p "Close" at bounding box center [42, 35] width 36 height 16
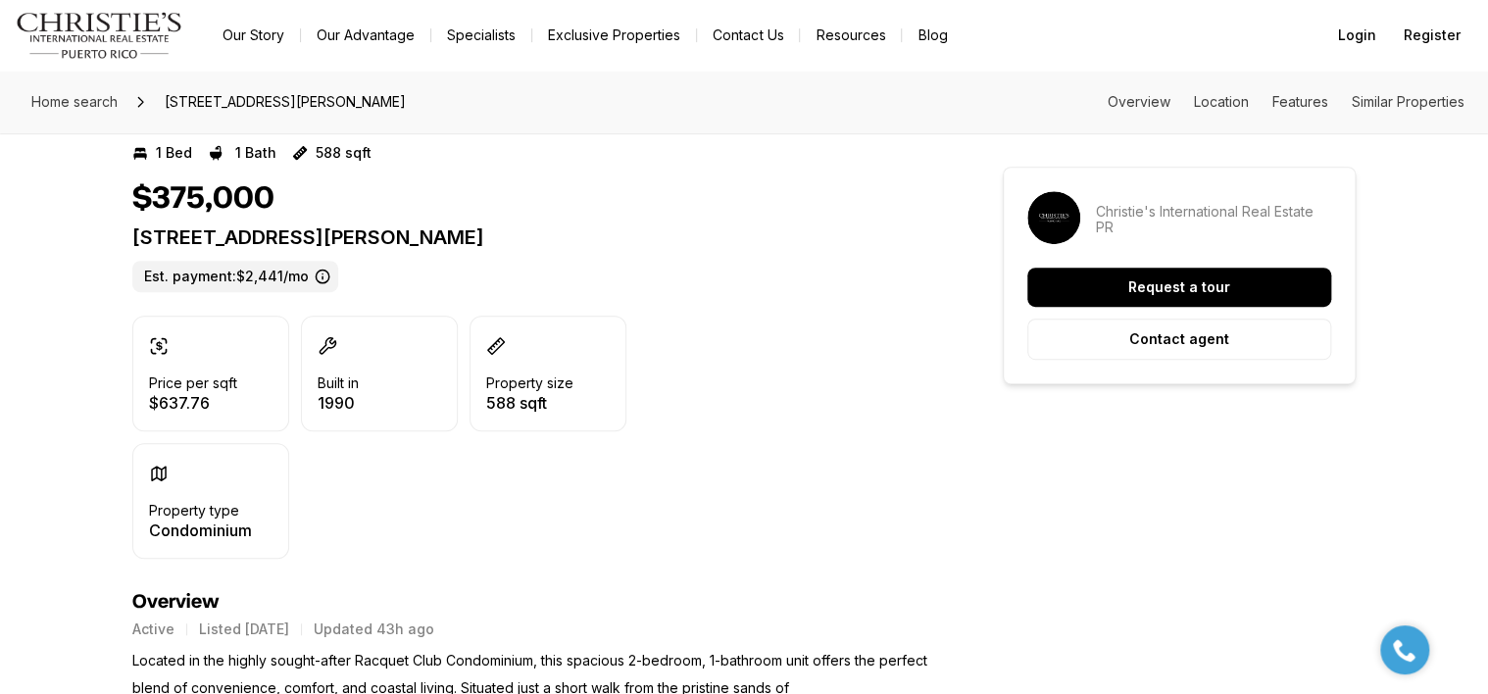
scroll to position [416, 0]
